Goal: Task Accomplishment & Management: Complete application form

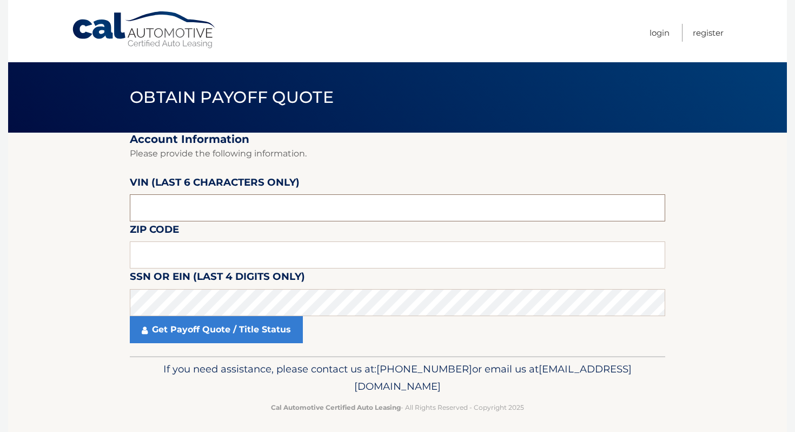
click at [285, 214] on input "text" at bounding box center [398, 207] width 536 height 27
click at [96, 16] on link "Cal Automotive" at bounding box center [144, 30] width 146 height 38
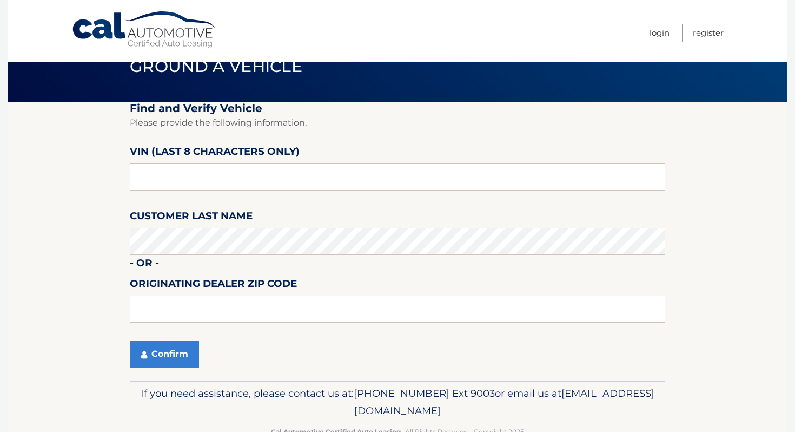
scroll to position [32, 0]
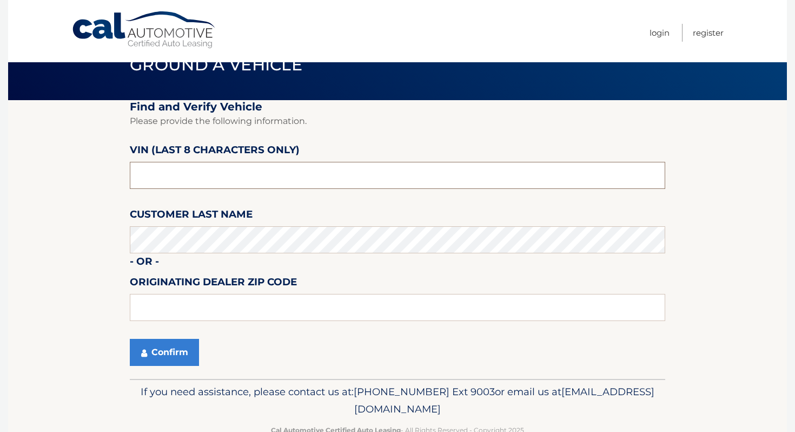
click at [272, 177] on input "text" at bounding box center [398, 175] width 536 height 27
type input "NH513433"
click at [189, 343] on button "Confirm" at bounding box center [164, 352] width 69 height 27
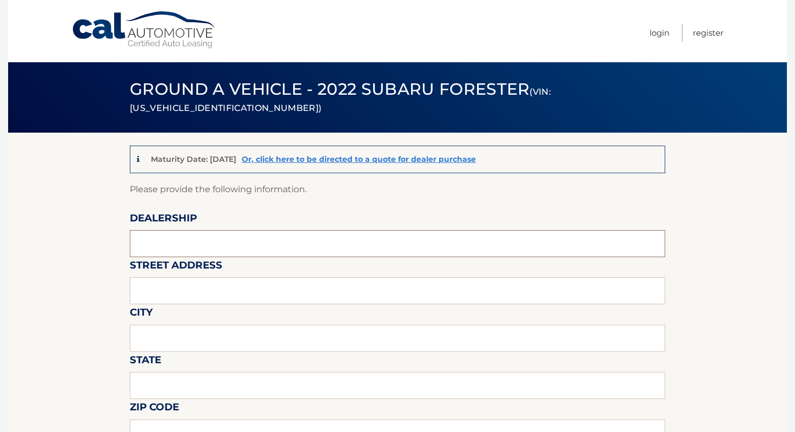
click at [312, 233] on input "text" at bounding box center [398, 243] width 536 height 27
type input "[PERSON_NAME]"
type input "[STREET_ADDRESS]"
type input "[GEOGRAPHIC_DATA]"
type input "NY"
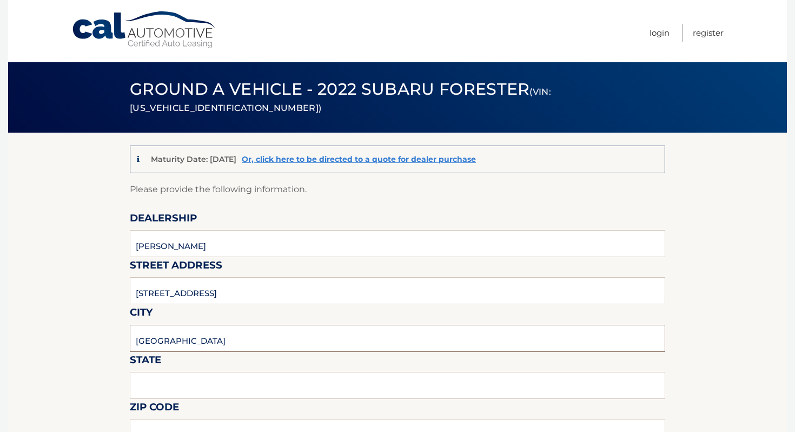
type input "10305"
type input "[PERSON_NAME]"
drag, startPoint x: 214, startPoint y: 244, endPoint x: 117, endPoint y: 244, distance: 96.8
type input "ISLAND AUTO GROUP"
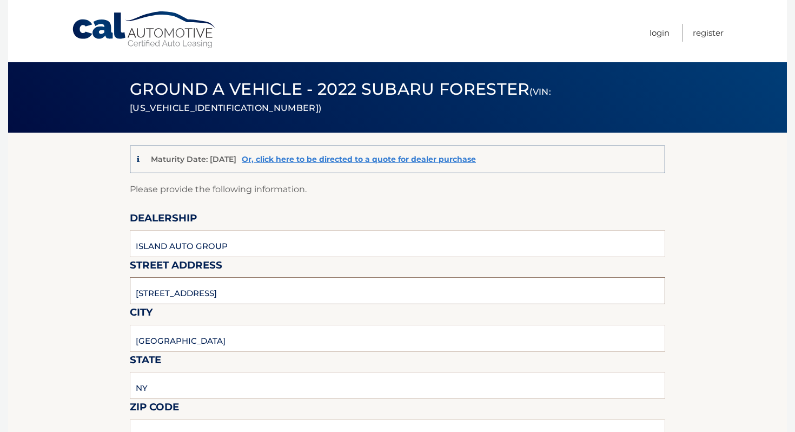
click at [211, 295] on input "[STREET_ADDRESS]" at bounding box center [398, 290] width 536 height 27
click at [206, 297] on input "[STREET_ADDRESS]" at bounding box center [398, 290] width 536 height 27
click at [206, 296] on input "[STREET_ADDRESS]" at bounding box center [398, 290] width 536 height 27
type input "[STREET_ADDRESS]"
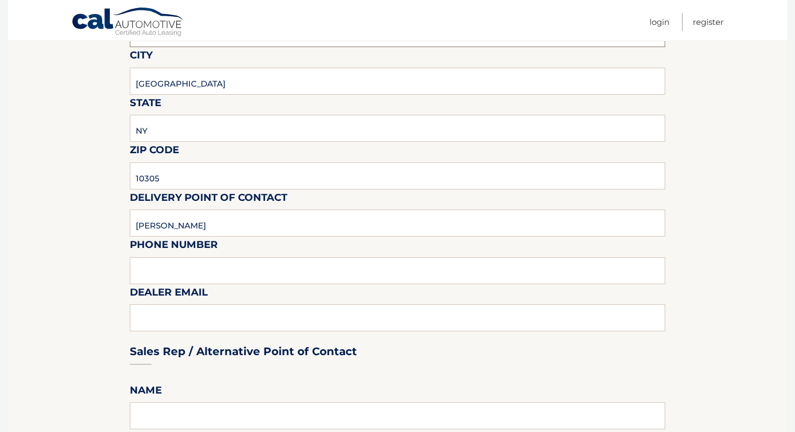
scroll to position [297, 0]
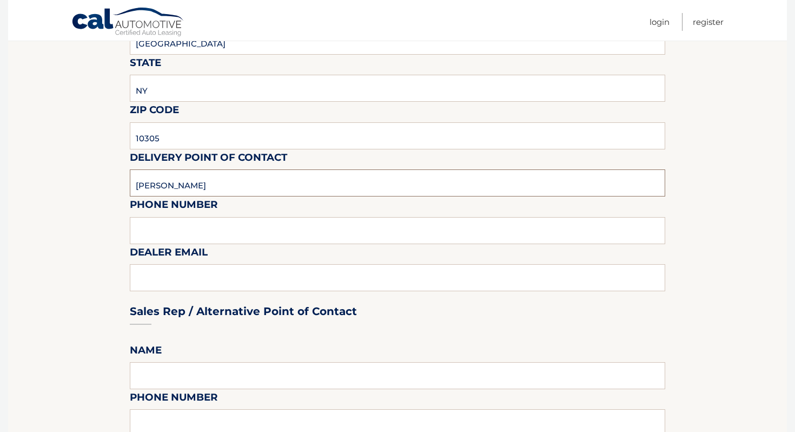
click at [213, 189] on input "[PERSON_NAME]" at bounding box center [398, 182] width 536 height 27
type input "[PERSON_NAME]"
click at [217, 227] on input "text" at bounding box center [398, 230] width 536 height 27
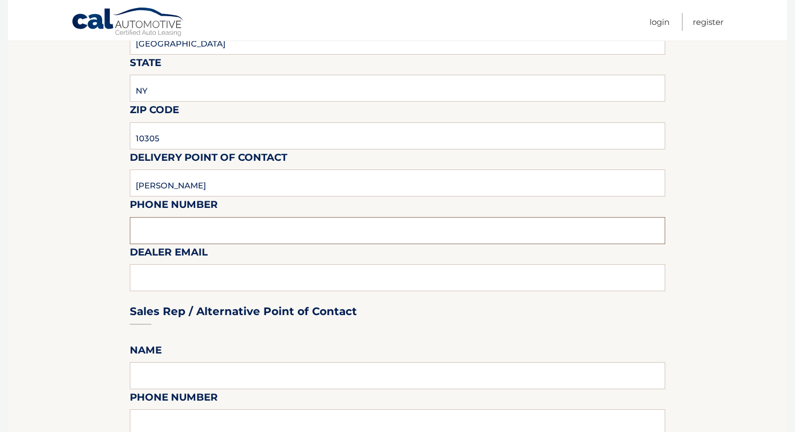
type input "7323792810"
type input "[EMAIL_ADDRESS][DOMAIN_NAME]"
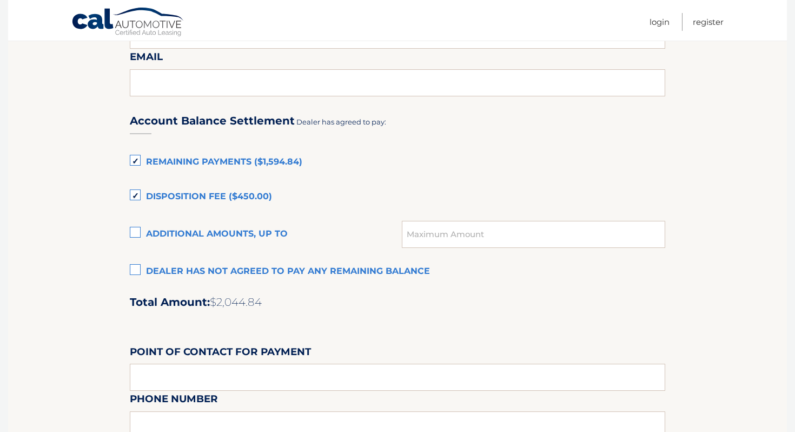
scroll to position [704, 0]
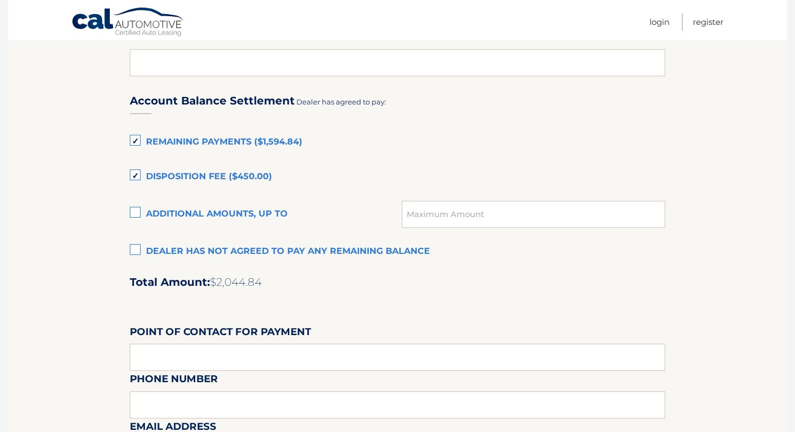
click at [258, 176] on label "Disposition Fee ($450.00)" at bounding box center [398, 177] width 536 height 22
click at [0, 0] on input "Disposition Fee ($450.00)" at bounding box center [0, 0] width 0 height 0
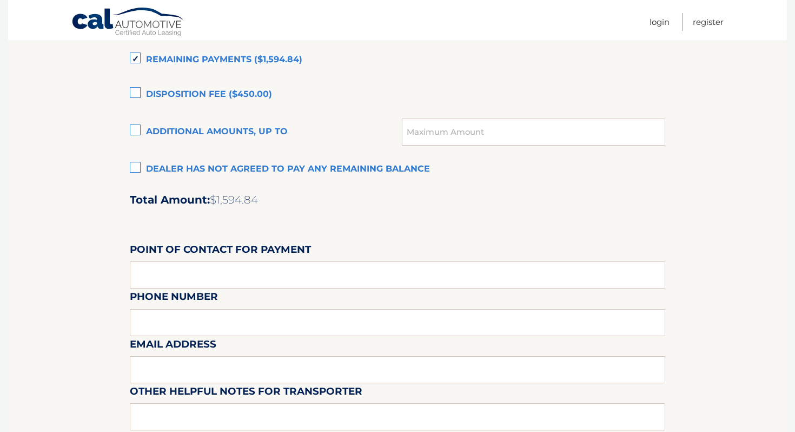
scroll to position [968, 0]
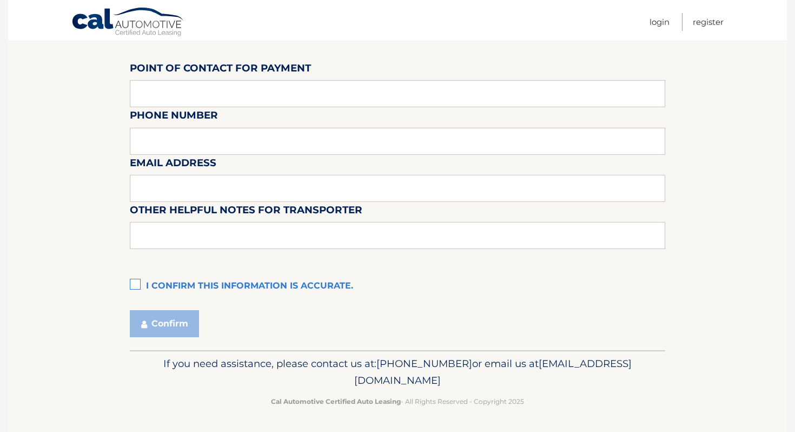
click at [228, 282] on label "I confirm this information is accurate." at bounding box center [398, 286] width 536 height 22
click at [0, 0] on input "I confirm this information is accurate." at bounding box center [0, 0] width 0 height 0
click at [184, 319] on button "Confirm" at bounding box center [164, 323] width 69 height 27
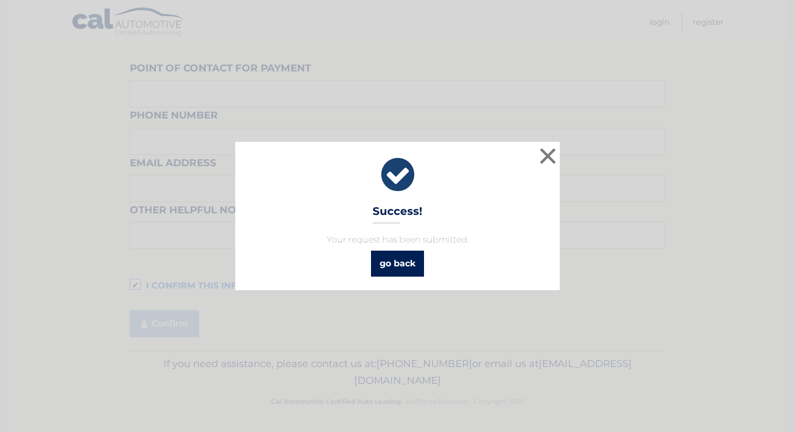
click at [407, 273] on link "go back" at bounding box center [397, 263] width 53 height 26
